Goal: Contribute content

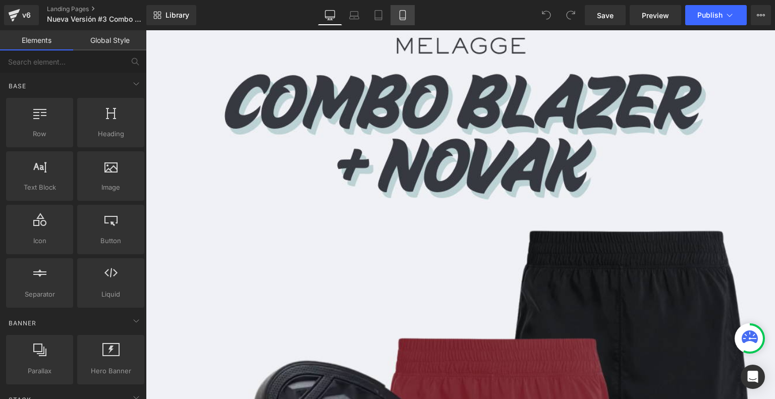
click at [405, 11] on icon at bounding box center [402, 16] width 6 height 10
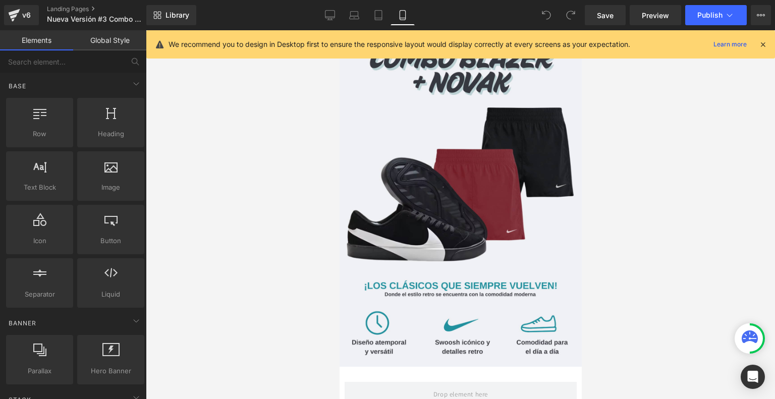
click at [763, 47] on icon at bounding box center [762, 44] width 9 height 9
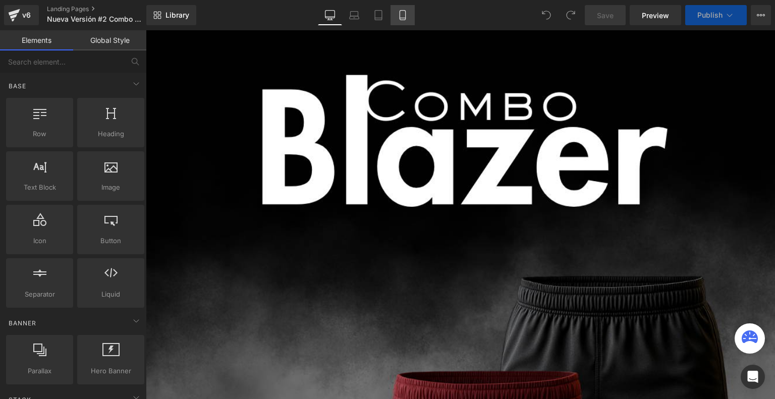
click at [402, 21] on link "Mobile" at bounding box center [402, 15] width 24 height 20
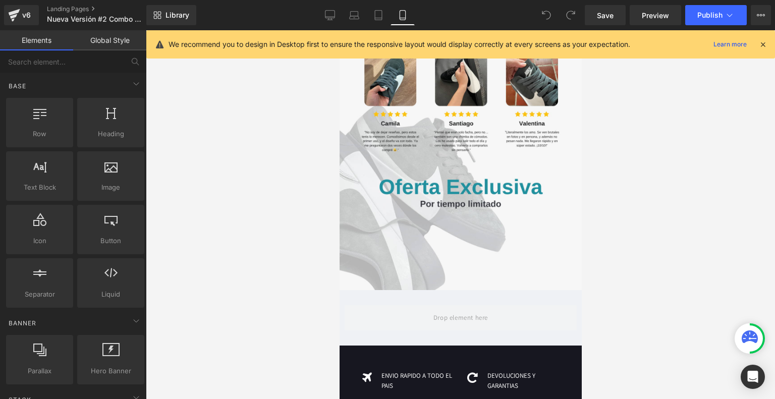
scroll to position [2493, 0]
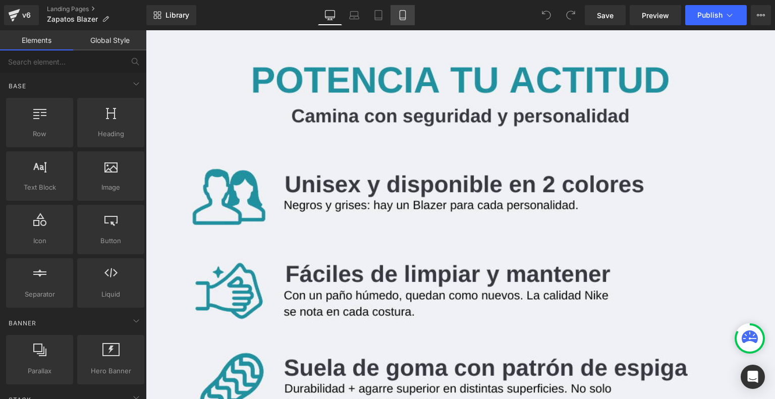
click at [401, 17] on icon at bounding box center [402, 15] width 10 height 10
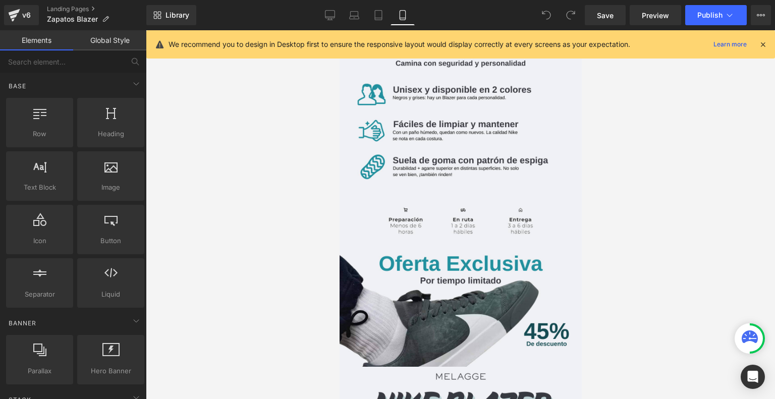
click at [761, 44] on icon at bounding box center [762, 44] width 9 height 9
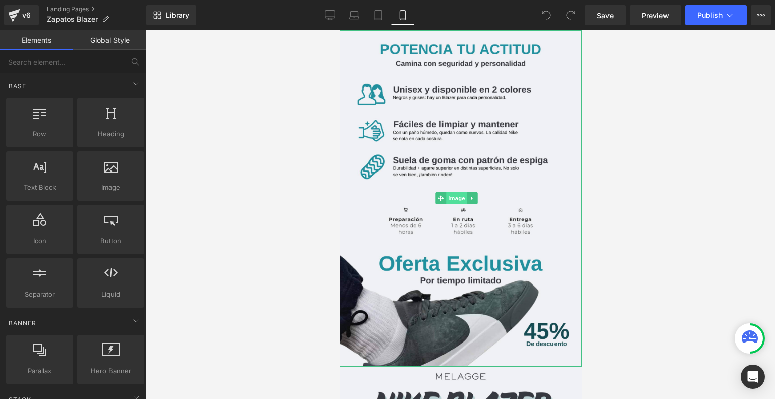
click at [451, 194] on span "Image" at bounding box center [456, 198] width 21 height 12
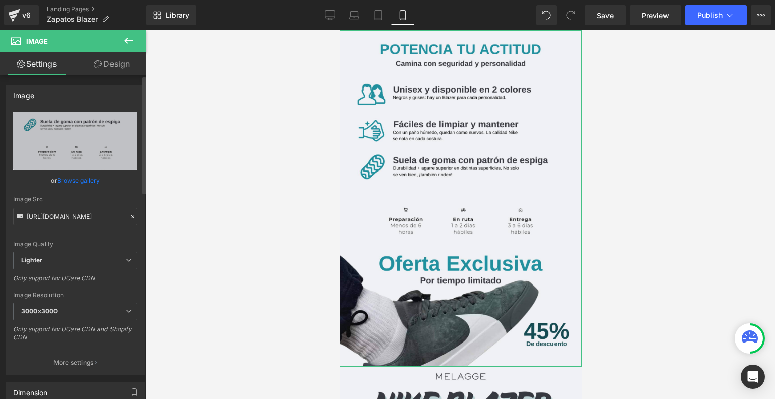
click at [84, 186] on link "Browse gallery" at bounding box center [78, 180] width 43 height 18
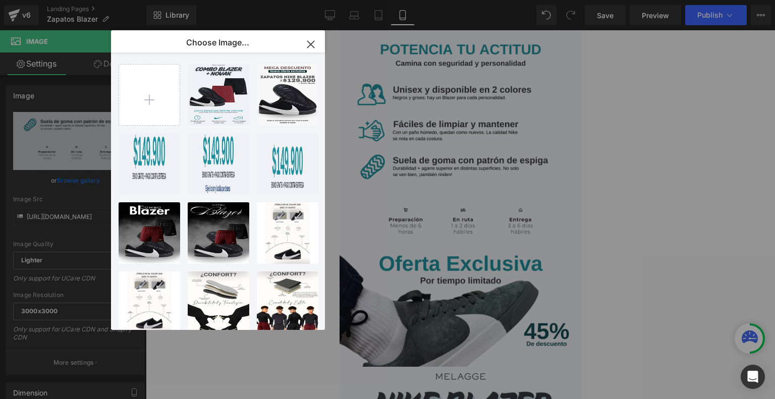
type input "C:\fakepath\Landing Combo Blazer Malagge (11).png"
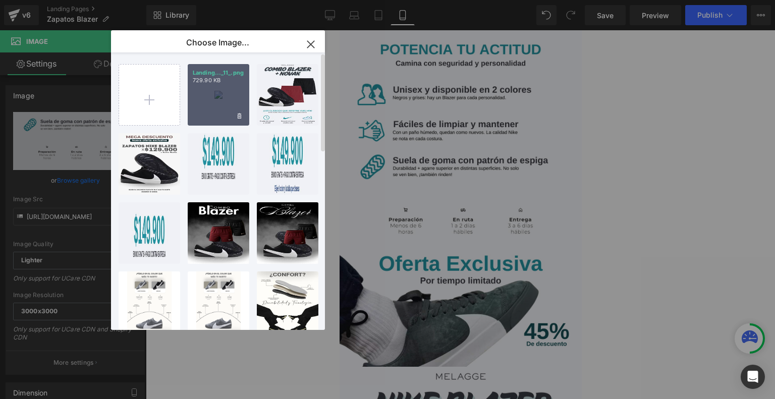
click at [217, 119] on div "Landing..._11_.png 729.90 KB" at bounding box center [219, 95] width 62 height 62
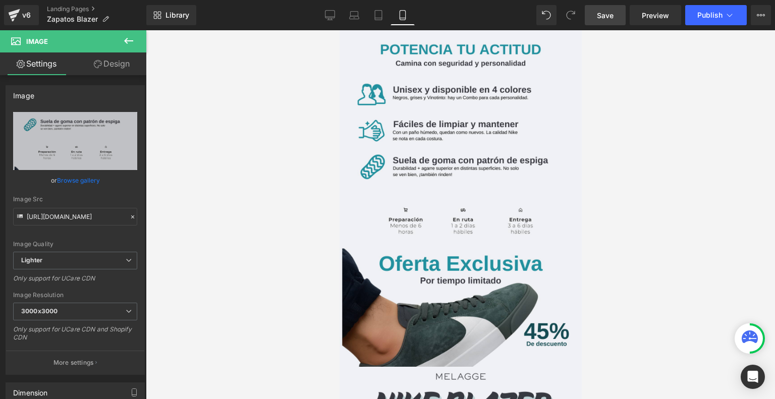
click at [607, 8] on link "Save" at bounding box center [605, 15] width 41 height 20
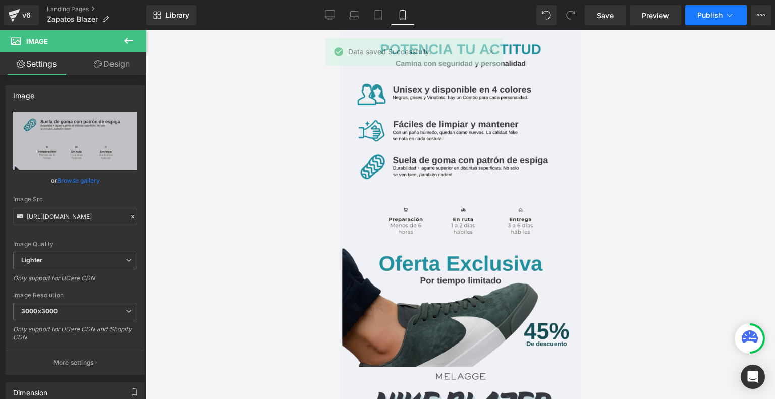
click at [712, 17] on span "Publish" at bounding box center [709, 15] width 25 height 8
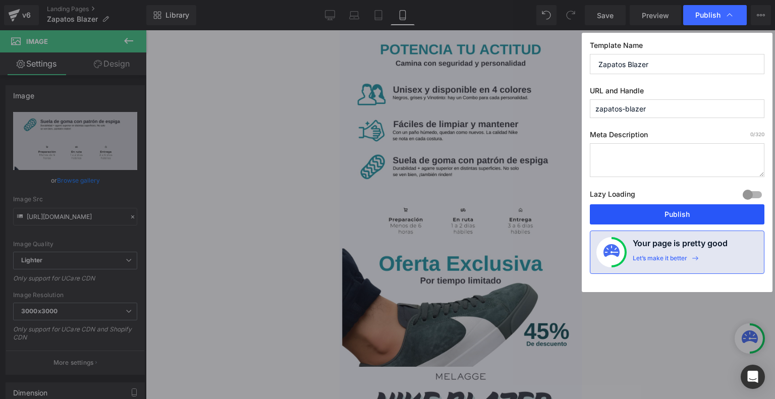
click at [671, 209] on button "Publish" at bounding box center [677, 214] width 174 height 20
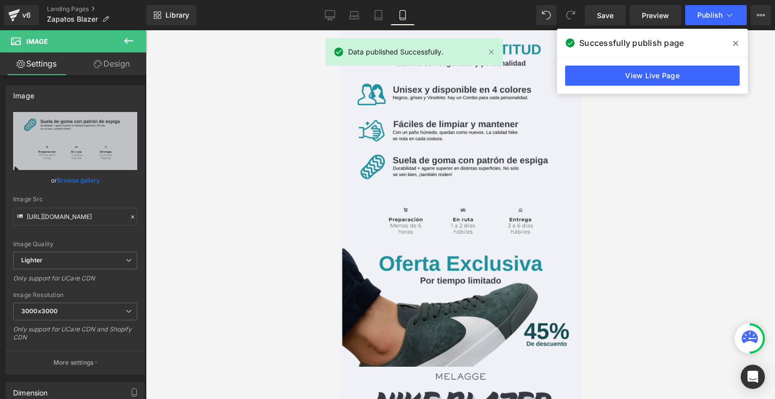
click at [736, 43] on icon at bounding box center [735, 43] width 5 height 8
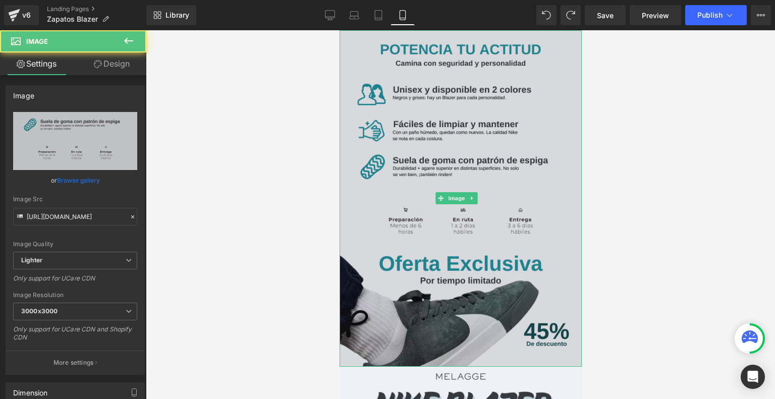
click at [414, 141] on img at bounding box center [460, 198] width 242 height 336
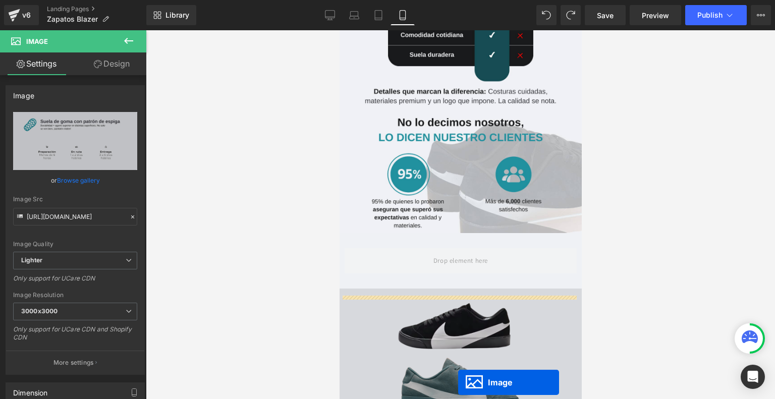
scroll to position [716, 0]
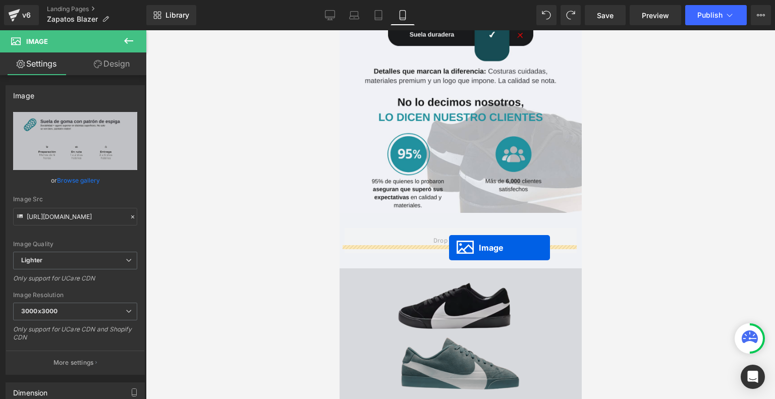
drag, startPoint x: 440, startPoint y: 192, endPoint x: 448, endPoint y: 248, distance: 56.6
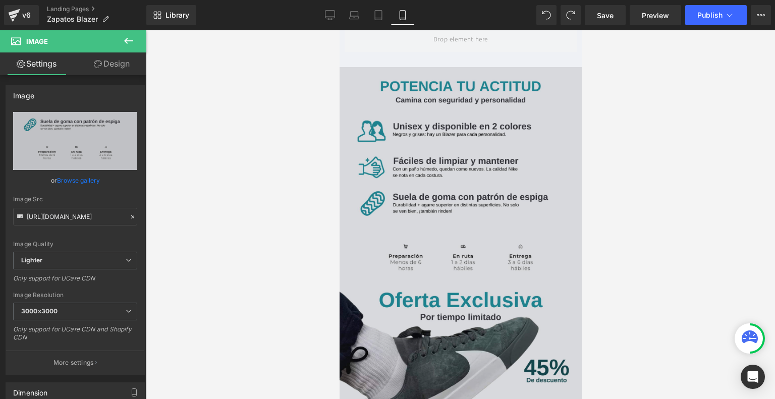
scroll to position [892, 0]
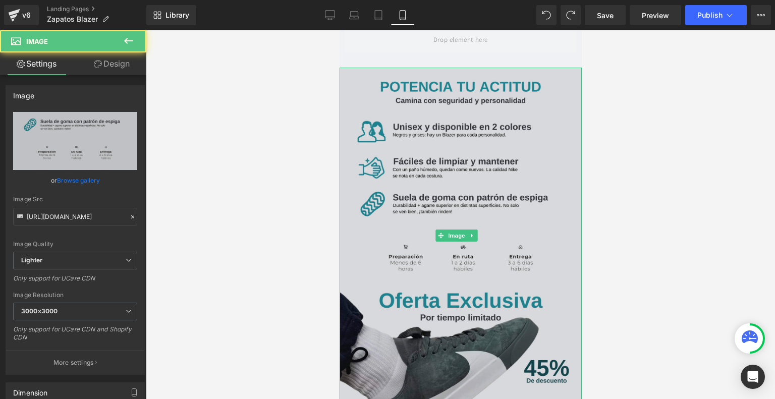
click at [466, 217] on img at bounding box center [460, 236] width 242 height 336
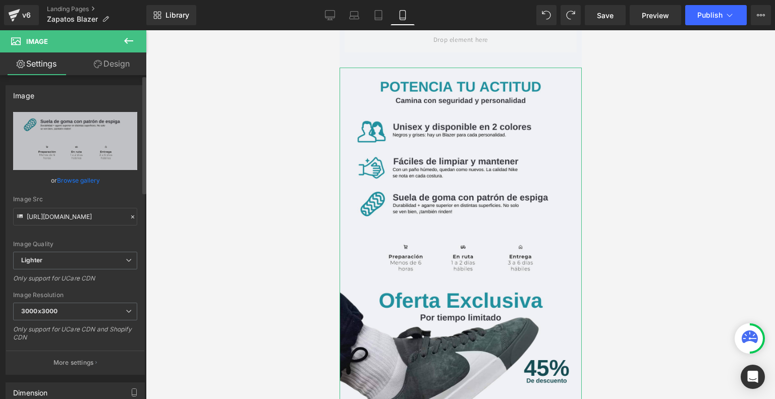
click at [74, 177] on link "Browse gallery" at bounding box center [78, 180] width 43 height 18
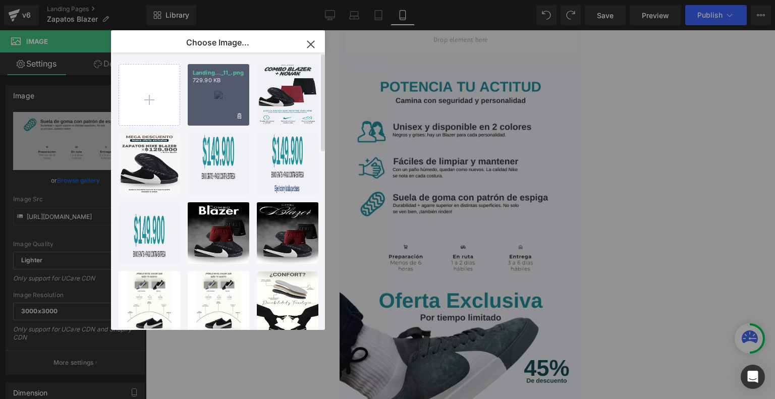
click at [208, 107] on div "Landing..._11_.png 729.90 KB" at bounding box center [219, 95] width 62 height 62
type input "[URL][DOMAIN_NAME]"
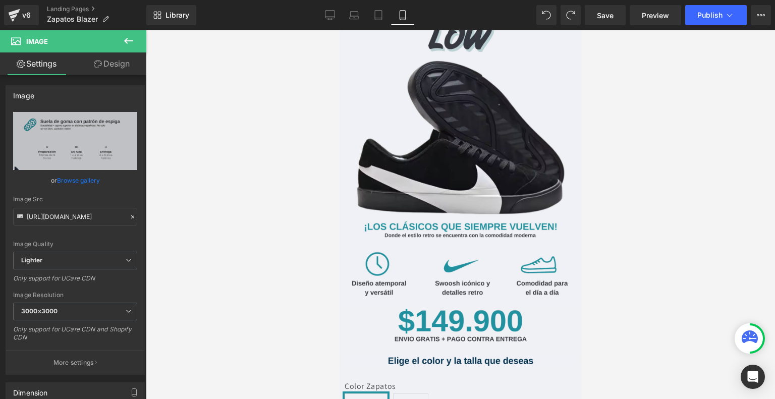
scroll to position [0, 0]
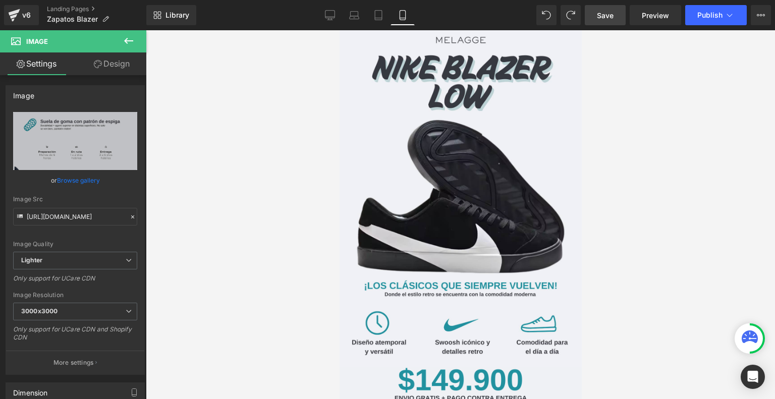
click at [608, 13] on span "Save" at bounding box center [605, 15] width 17 height 11
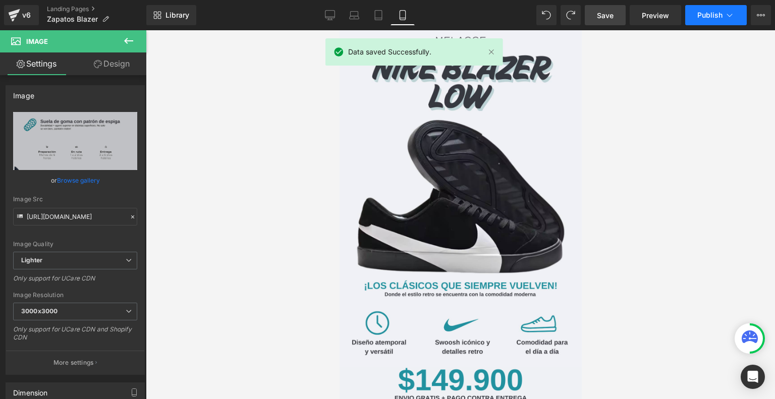
click at [723, 18] on button "Publish" at bounding box center [716, 15] width 62 height 20
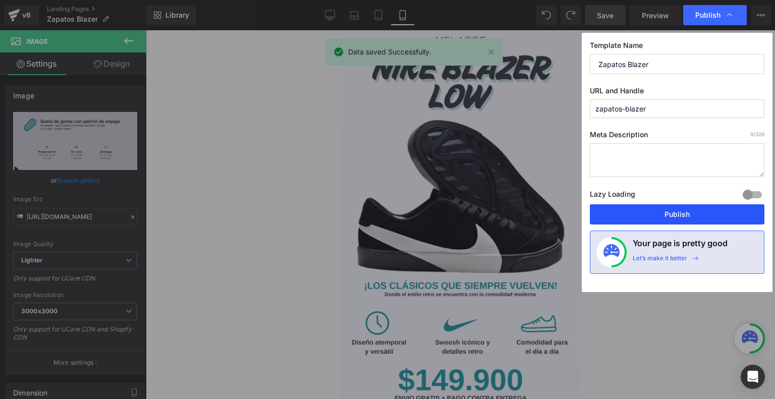
click at [684, 217] on button "Publish" at bounding box center [677, 214] width 174 height 20
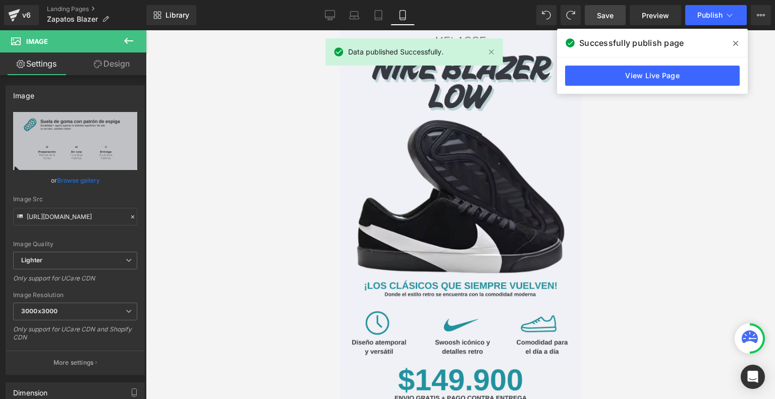
click at [731, 43] on span at bounding box center [735, 43] width 16 height 16
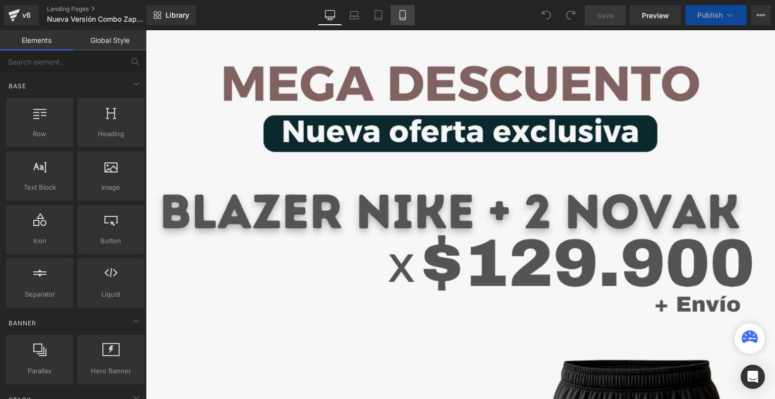
click at [399, 16] on icon at bounding box center [402, 15] width 10 height 10
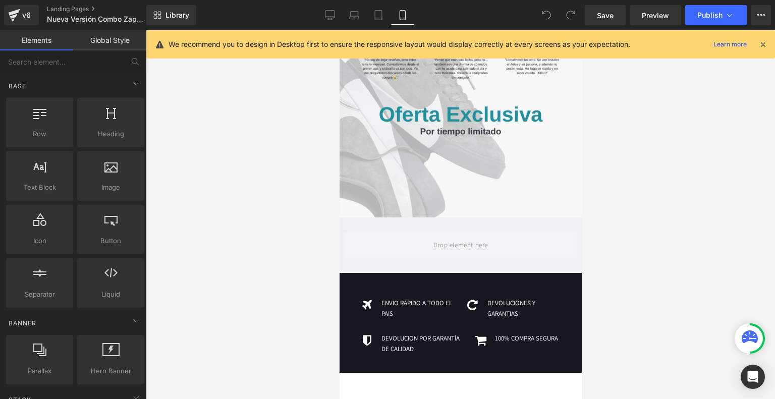
scroll to position [2663, 0]
